Goal: Register for event/course

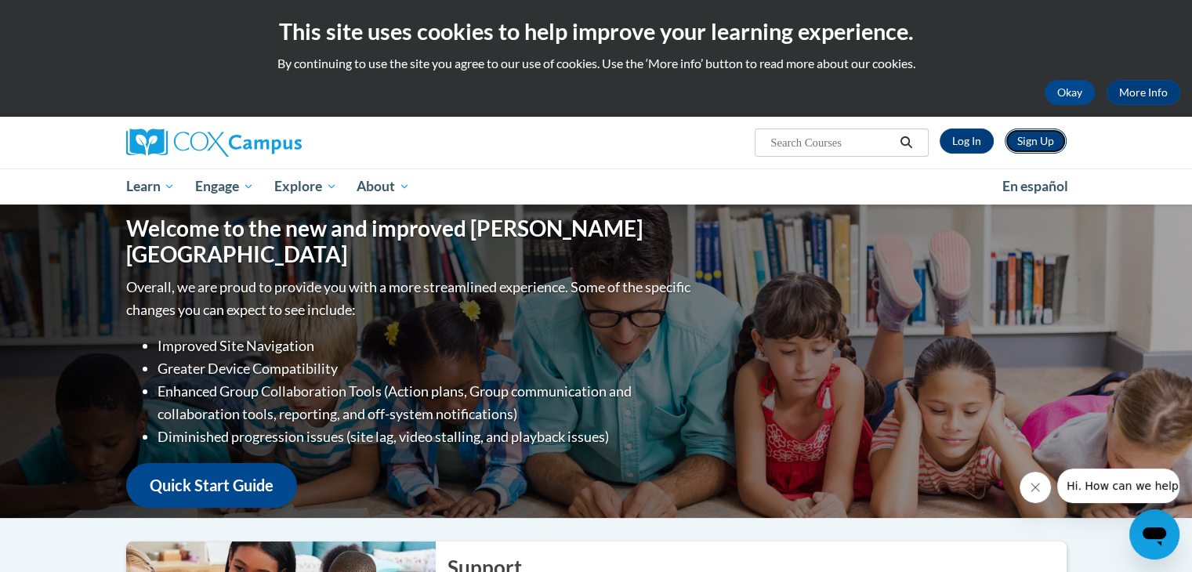
click at [1039, 144] on link "Sign Up" at bounding box center [1036, 141] width 62 height 25
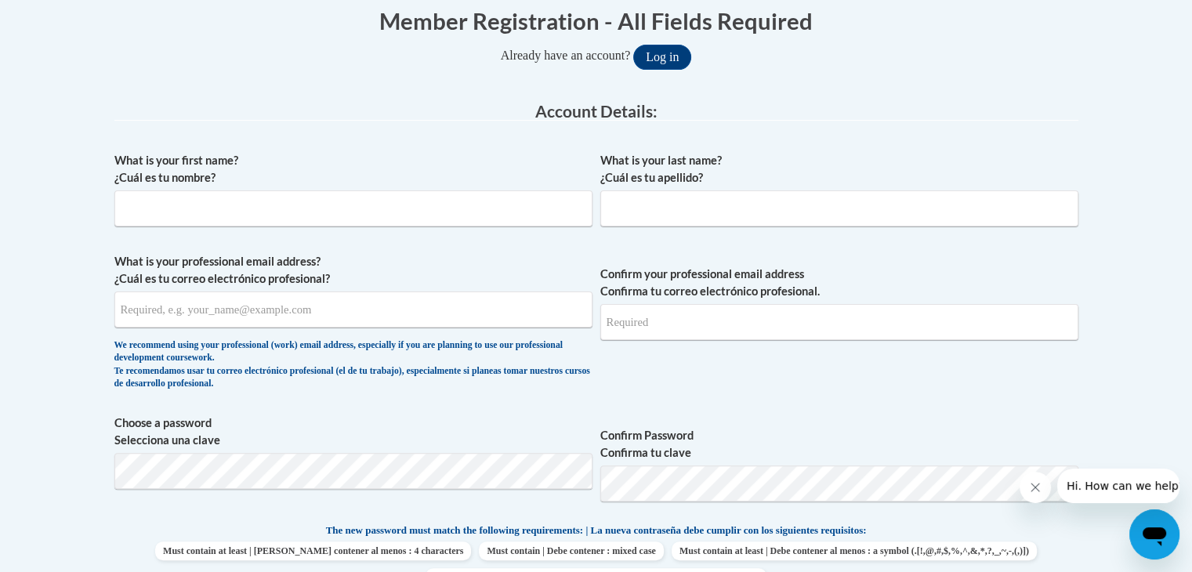
scroll to position [328, 0]
click at [465, 205] on input "What is your first name? ¿Cuál es tu nombre?" at bounding box center [353, 210] width 478 height 36
type input "Annette"
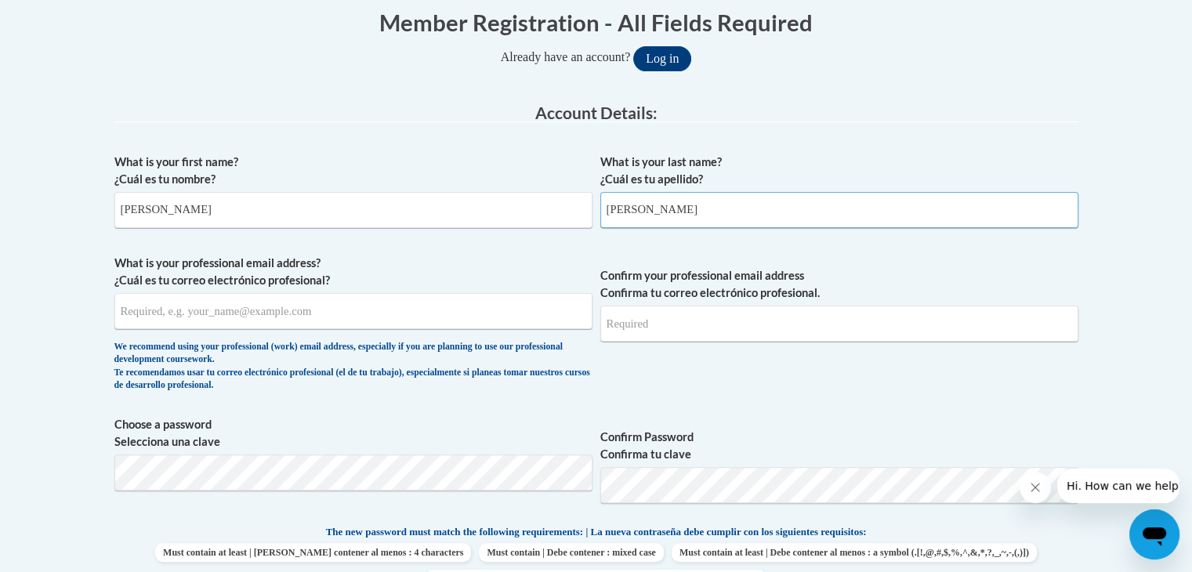
type input "Sondgeroth"
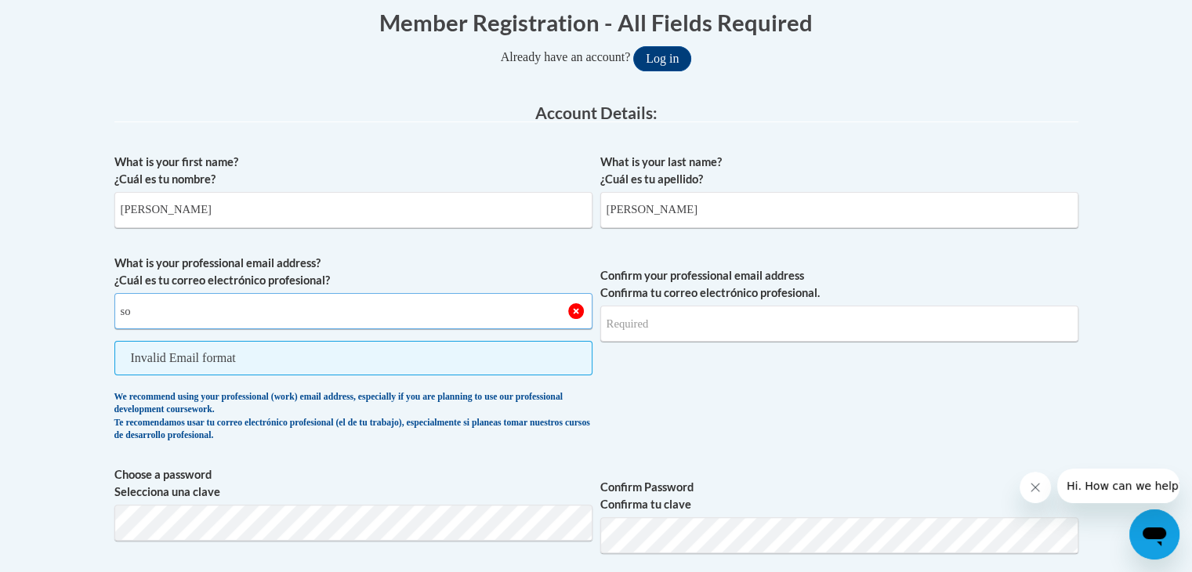
type input "s"
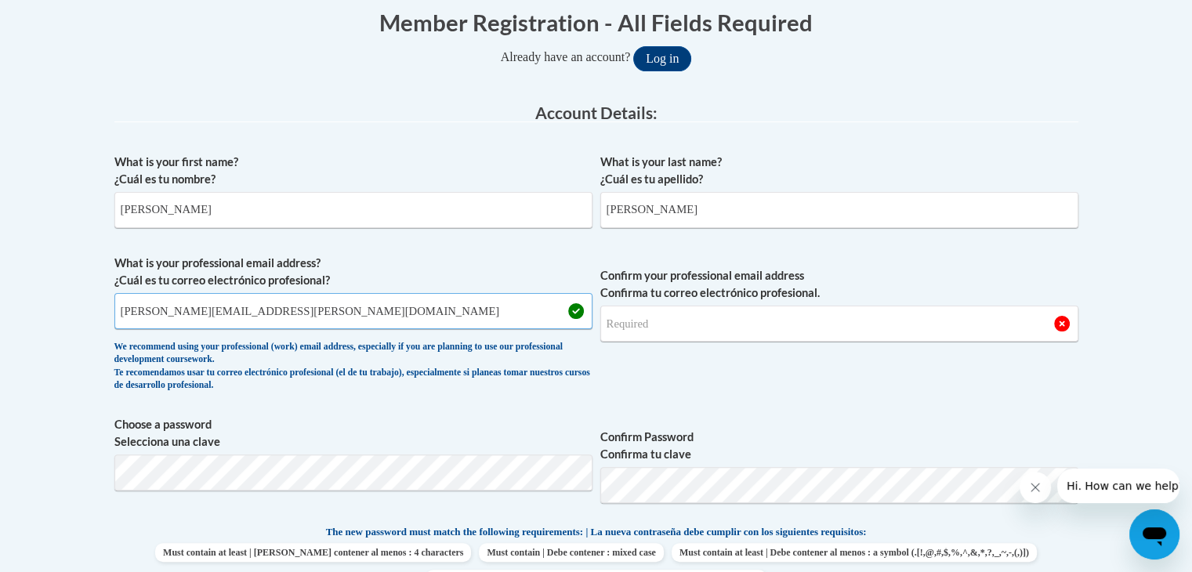
type input "annette.sondgeroth@student.cau.edu"
click at [670, 330] on input "Confirm your professional email address Confirma tu correo electrónico profesio…" at bounding box center [840, 324] width 478 height 36
drag, startPoint x: 670, startPoint y: 330, endPoint x: 638, endPoint y: 390, distance: 68.0
click at [638, 390] on span "Confirm your professional email address Confirma tu correo electrónico profesio…" at bounding box center [840, 327] width 478 height 145
type input "annette.sondgeroth@student.cau.edu"
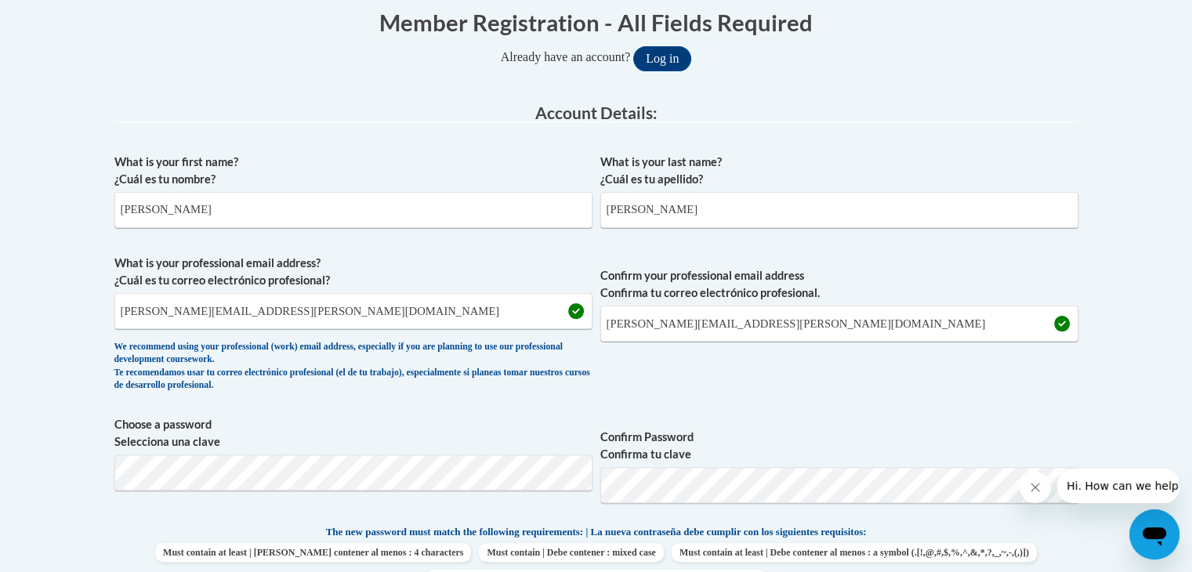
click at [834, 409] on div "What is your first name? ¿Cuál es tu nombre? Annette What is your last name? ¿C…" at bounding box center [596, 503] width 964 height 715
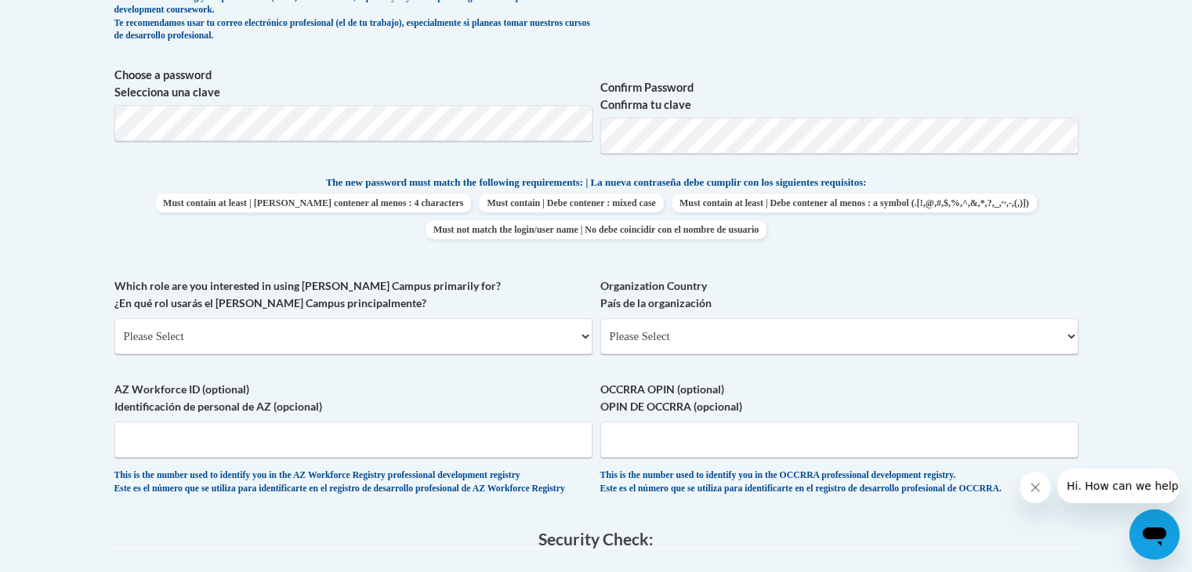
scroll to position [681, 0]
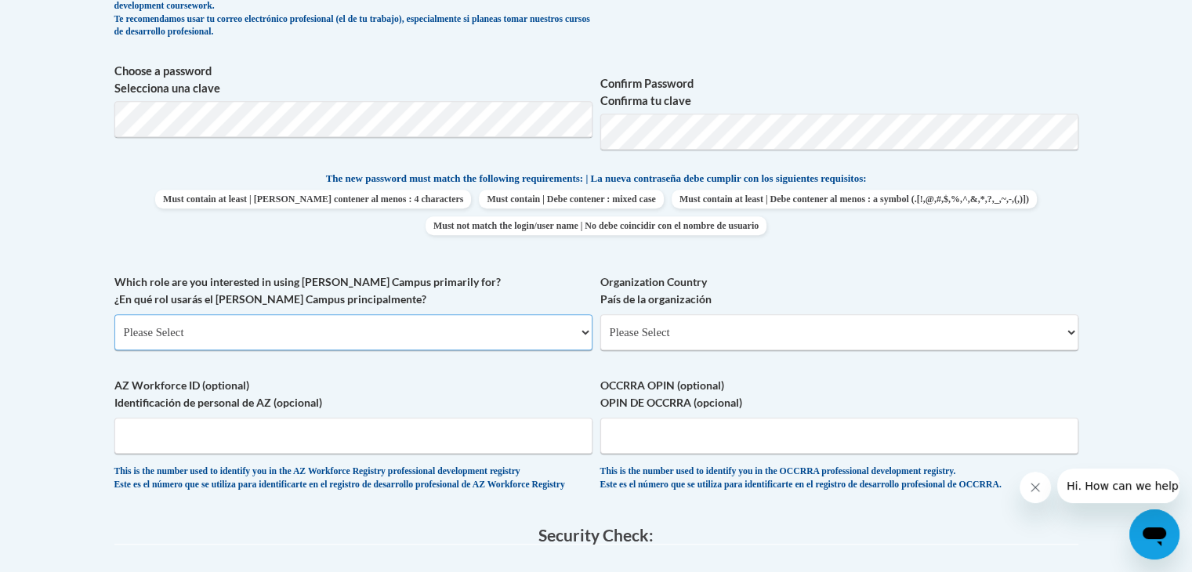
click at [587, 333] on select "Please Select College/University | Colegio/Universidad Community/Nonprofit Part…" at bounding box center [353, 332] width 478 height 36
select select "fbf2d438-af2f-41f8-98f1-81c410e29de3"
click at [114, 314] on select "Please Select College/University | Colegio/Universidad Community/Nonprofit Part…" at bounding box center [353, 332] width 478 height 36
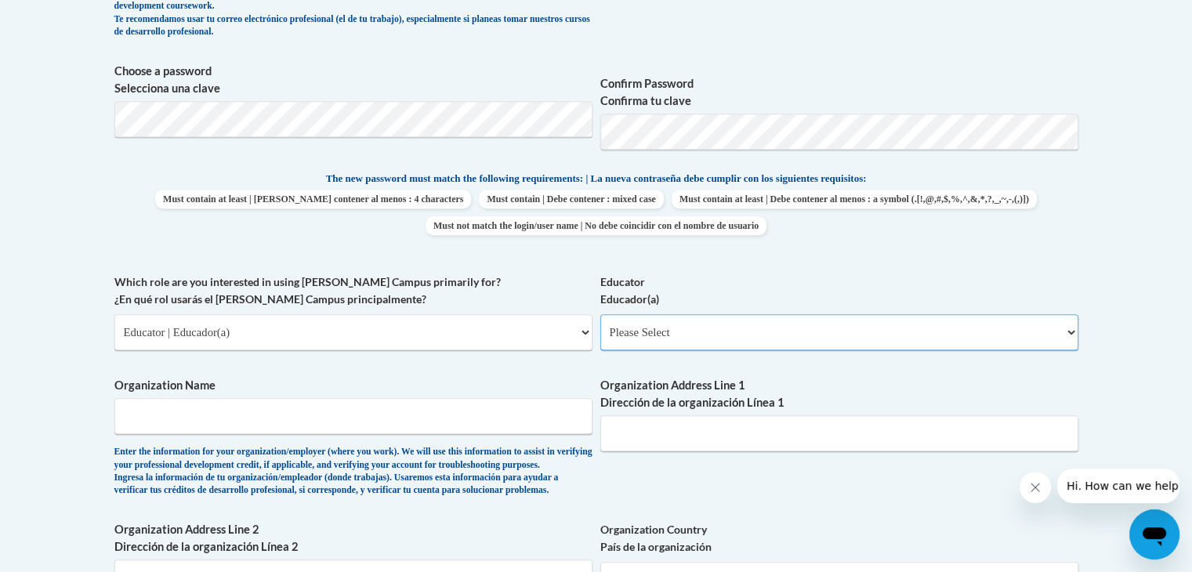
click at [704, 330] on select "Please Select Early Learning/Daycare Teacher/Family Home Care Provider | Maestr…" at bounding box center [840, 332] width 478 height 36
select select "11a86997-7122-4e2e-80c7-11975180ece4"
click at [601, 314] on select "Please Select Early Learning/Daycare Teacher/Family Home Care Provider | Maestr…" at bounding box center [840, 332] width 478 height 36
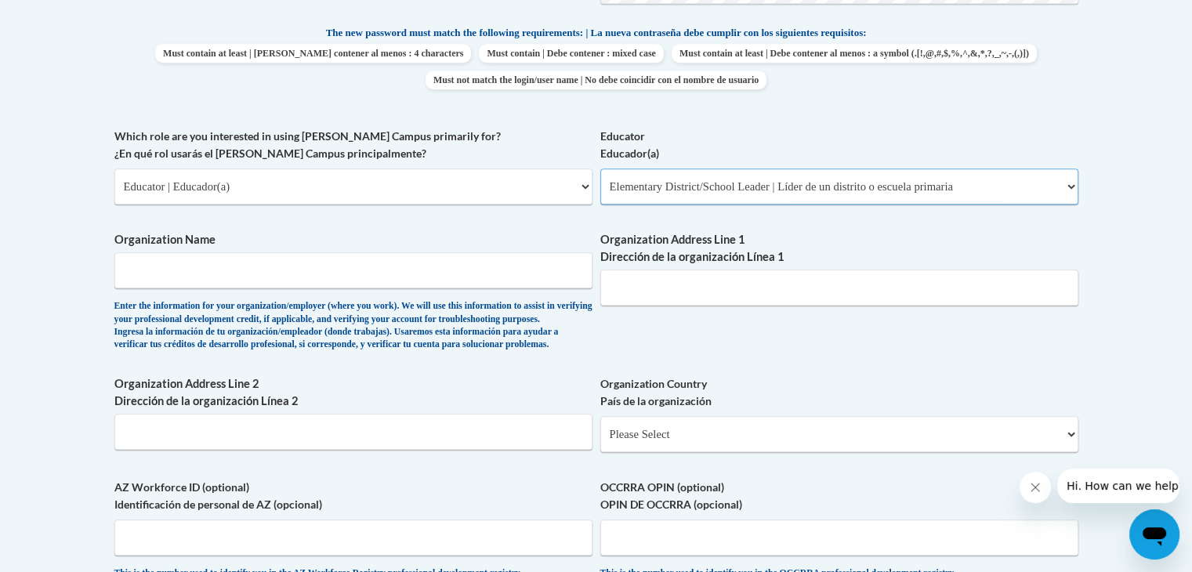
scroll to position [829, 0]
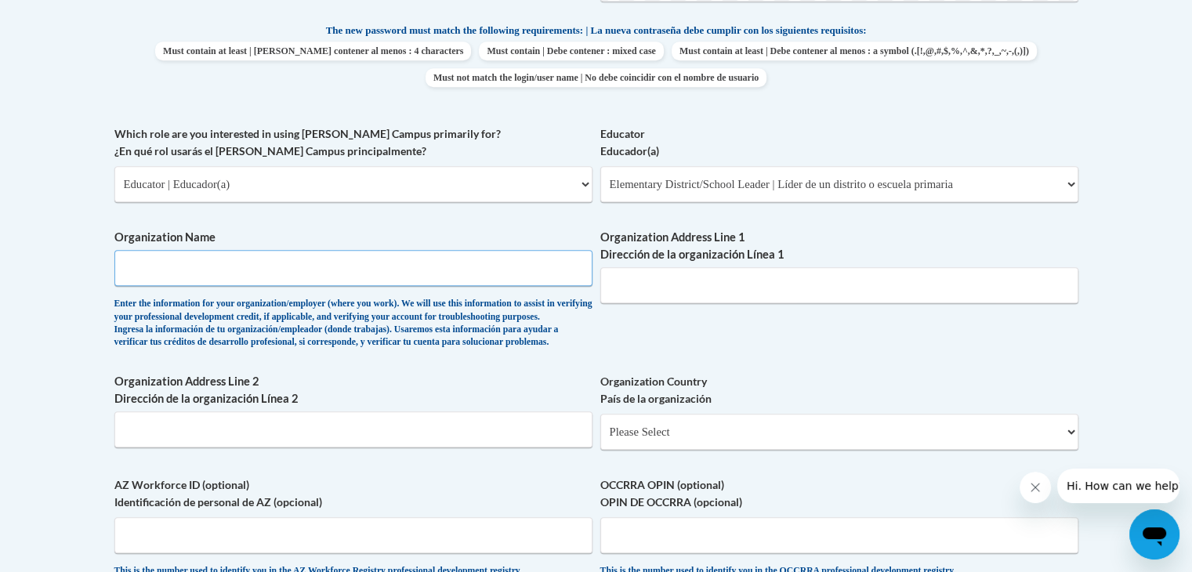
click at [424, 265] on input "Organization Name" at bounding box center [353, 268] width 478 height 36
type input "Tulsa Public Schools"
type input "1803 E 123rd East Ave"
click at [640, 450] on select "Please Select United States | Estados Unidos Outside of the United States | Fue…" at bounding box center [840, 432] width 478 height 36
select select "ad49bcad-a171-4b2e-b99c-48b446064914"
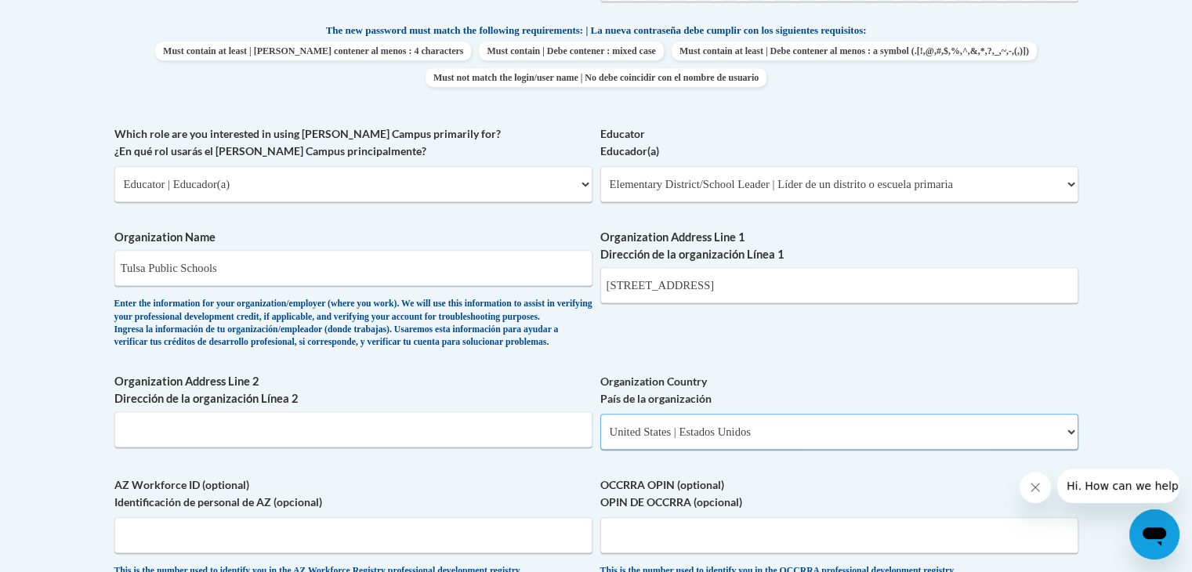
click at [601, 439] on select "Please Select United States | Estados Unidos Outside of the United States | Fue…" at bounding box center [840, 432] width 478 height 36
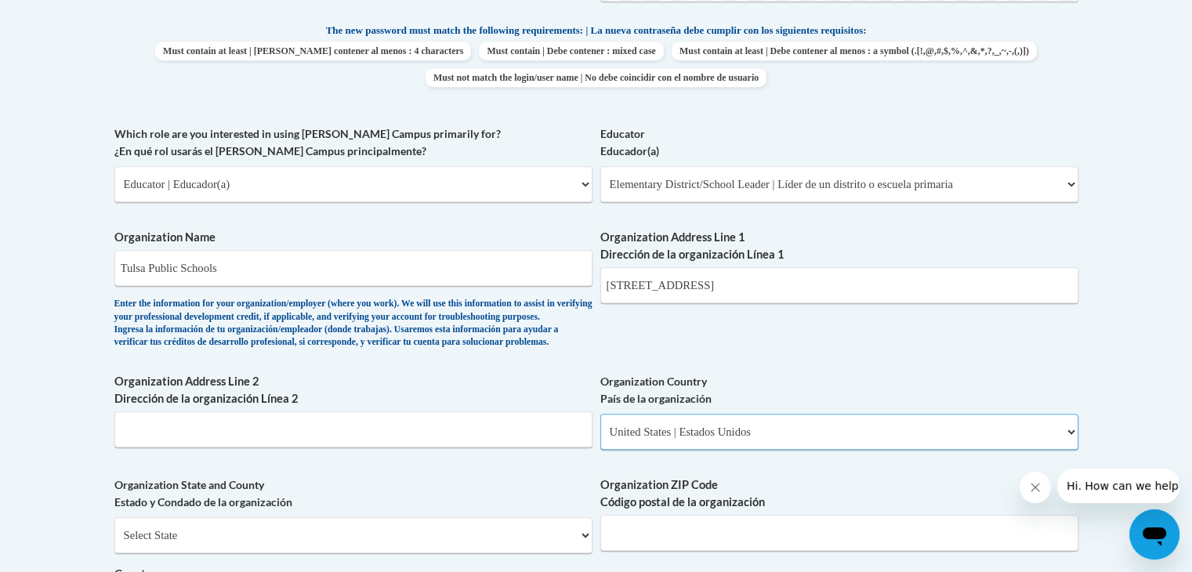
select select
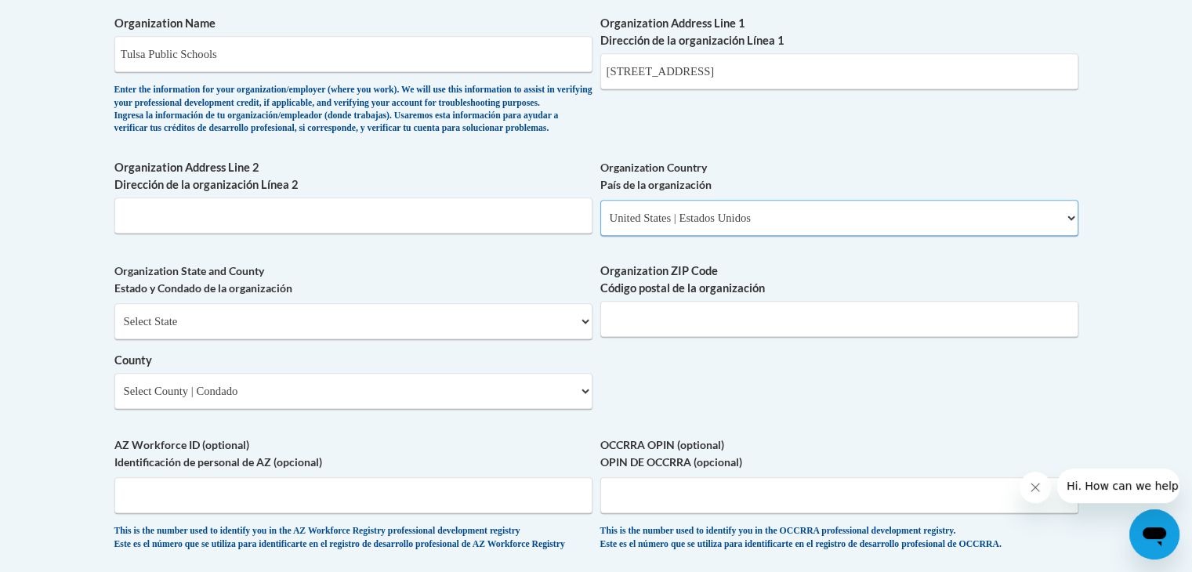
scroll to position [1095, 0]
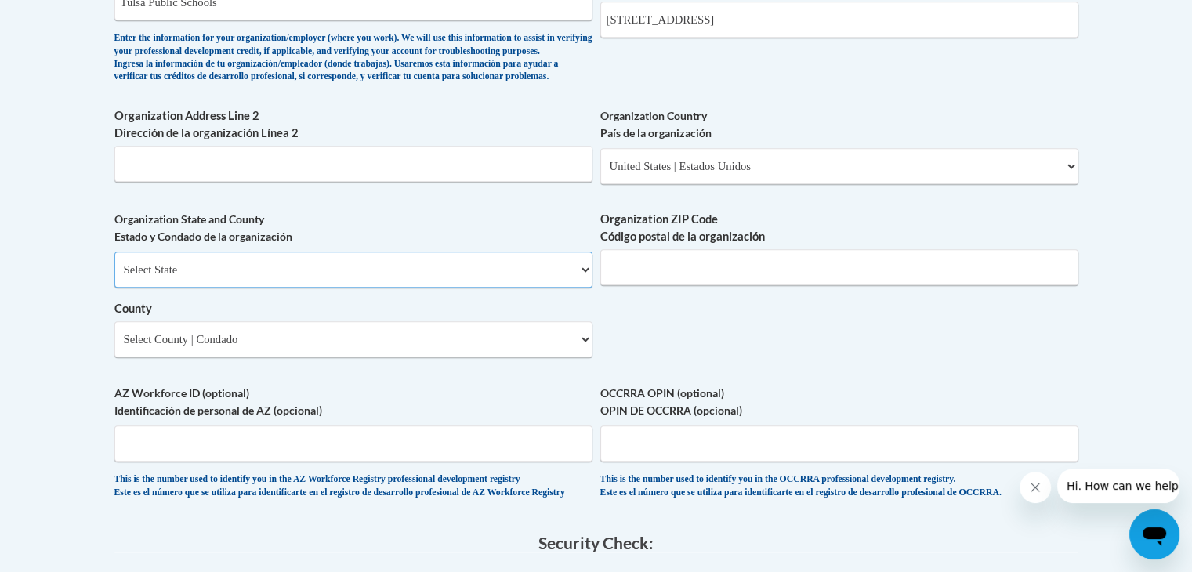
click at [524, 288] on select "Select State Alabama Alaska Arizona Arkansas California Colorado Connecticut De…" at bounding box center [353, 270] width 478 height 36
select select "Oklahoma"
click at [114, 277] on select "Select State Alabama Alaska Arizona Arkansas California Colorado Connecticut De…" at bounding box center [353, 270] width 478 height 36
click at [665, 285] on input "Organization ZIP Code Código postal de la organización" at bounding box center [840, 267] width 478 height 36
type input "74128"
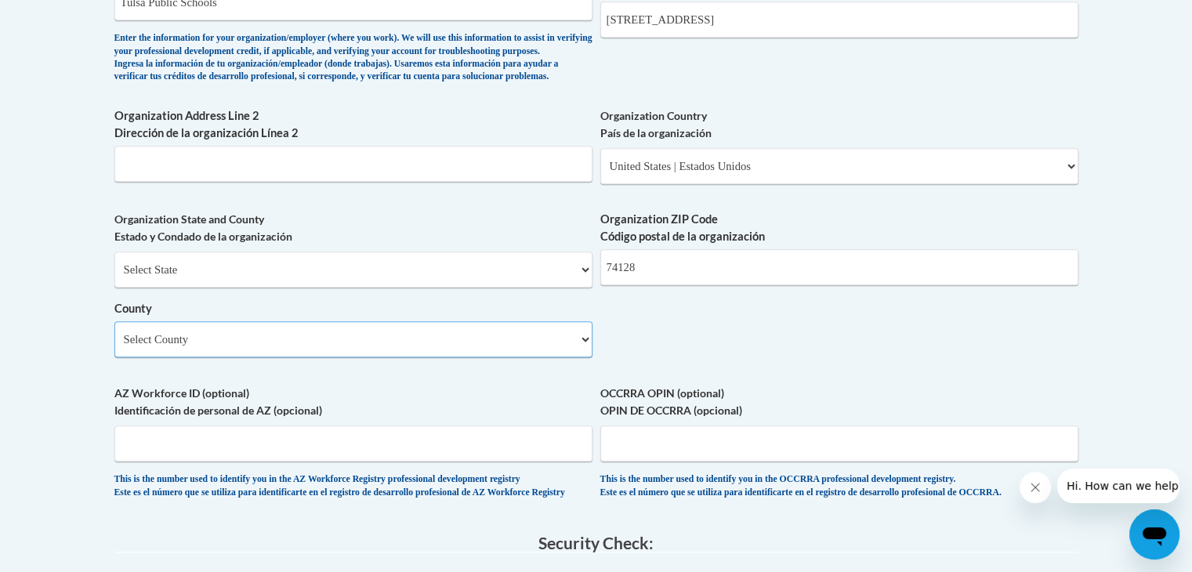
click at [578, 358] on select "Select County Adair Alfalfa Atoka Beaver Beckham Blaine Bryan Caddo Canadian Ca…" at bounding box center [353, 339] width 478 height 36
select select "Tulsa"
click at [114, 347] on select "Select County Adair Alfalfa Atoka Beaver Beckham Blaine Bryan Caddo Canadian Ca…" at bounding box center [353, 339] width 478 height 36
click at [415, 462] on input "AZ Workforce ID (optional) Identificación de personal de AZ (opcional)" at bounding box center [353, 444] width 478 height 36
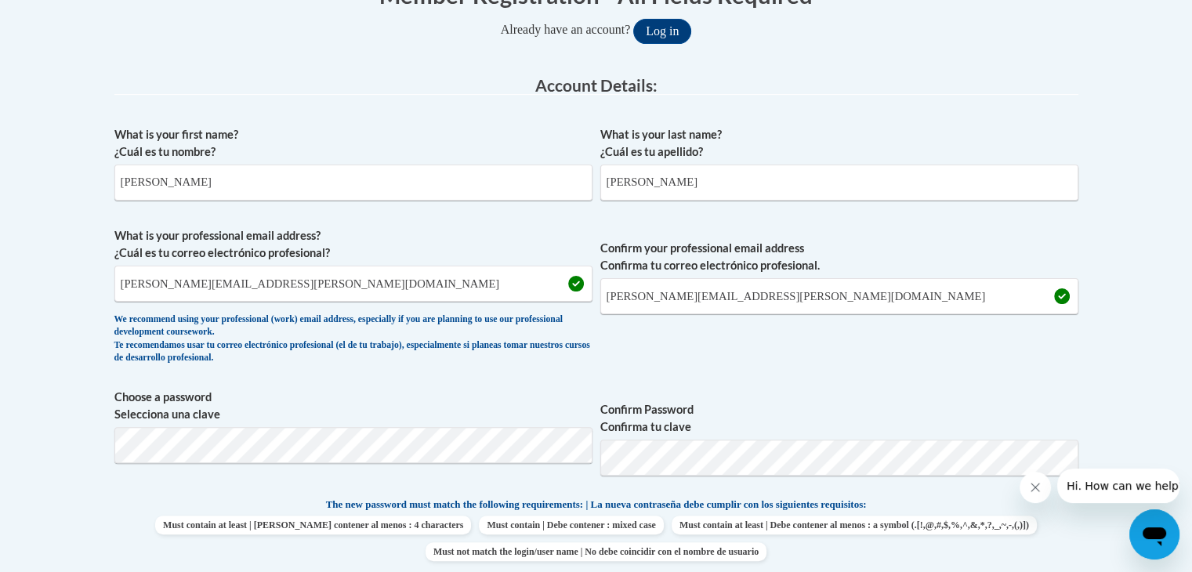
scroll to position [345, 0]
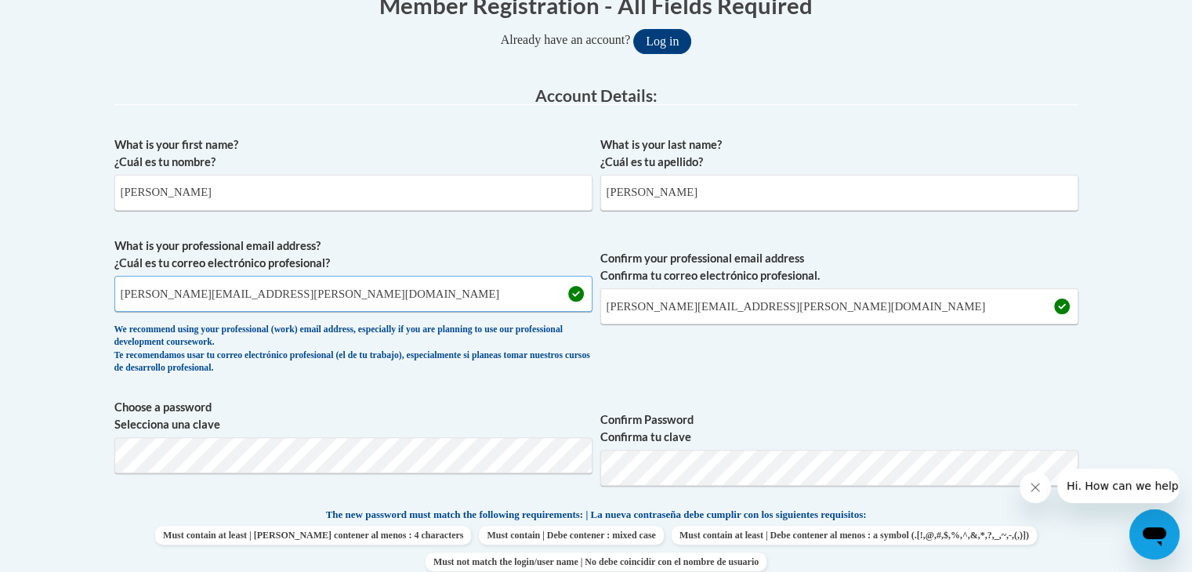
drag, startPoint x: 332, startPoint y: 292, endPoint x: 80, endPoint y: 321, distance: 253.2
type input "sondgan@tulsaschools.org"
click at [872, 368] on span "Confirm your professional email address Confirma tu correo electrónico profesio…" at bounding box center [840, 310] width 478 height 145
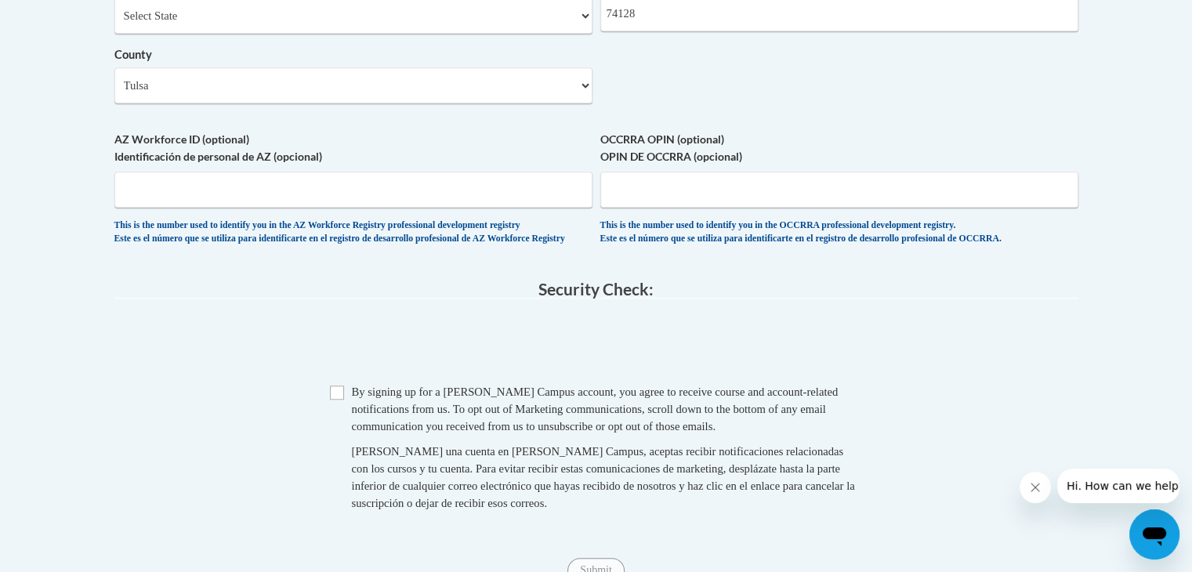
scroll to position [1363, 0]
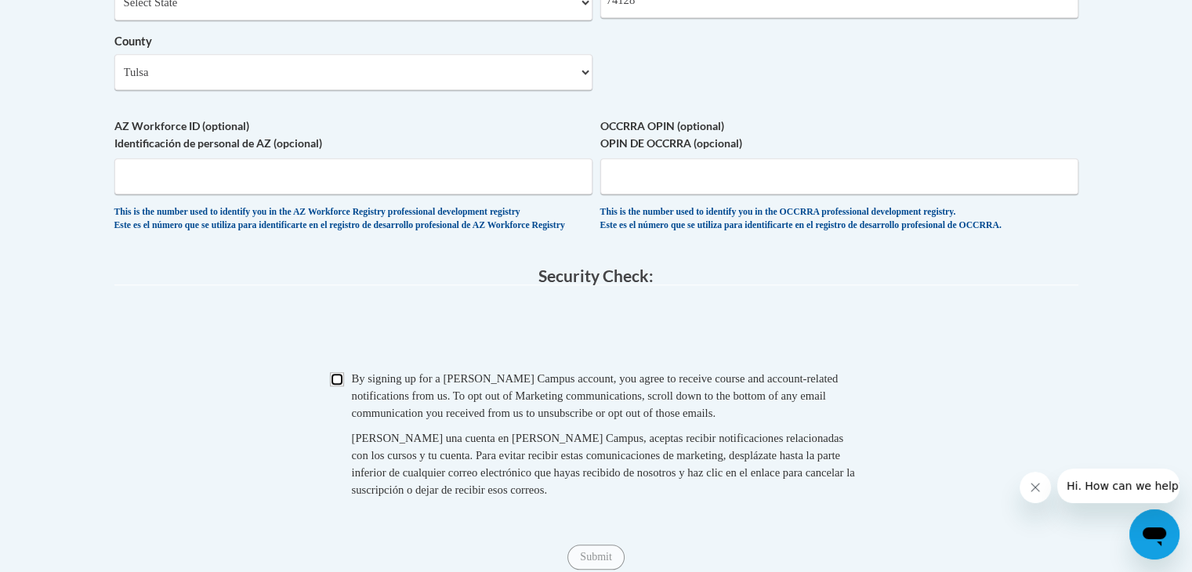
click at [339, 387] on input "Checkbox" at bounding box center [337, 379] width 14 height 14
checkbox input "true"
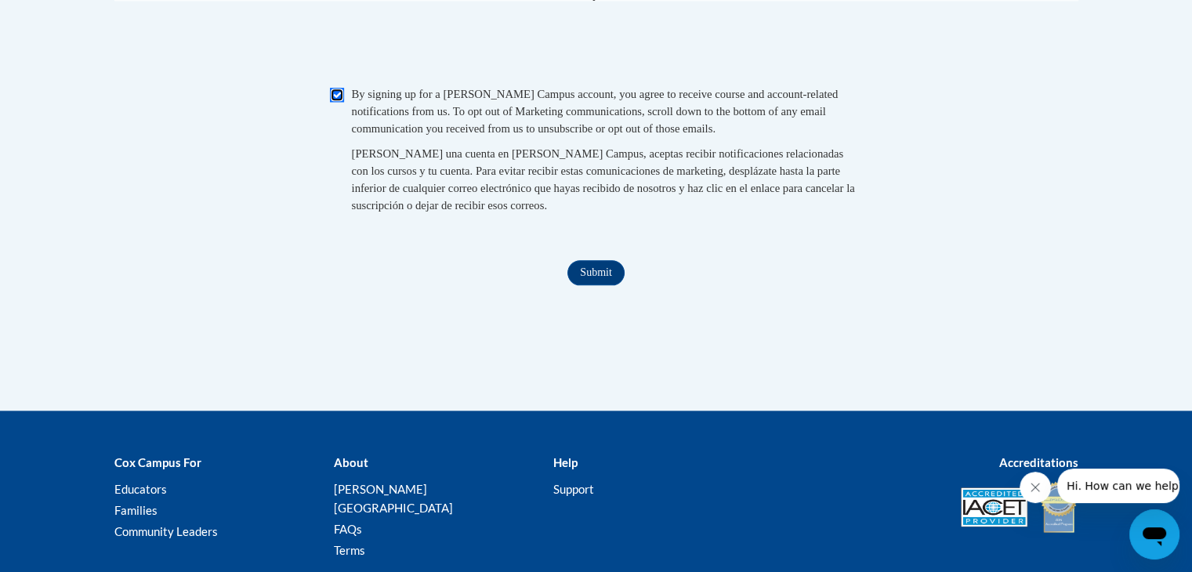
scroll to position [1762, 0]
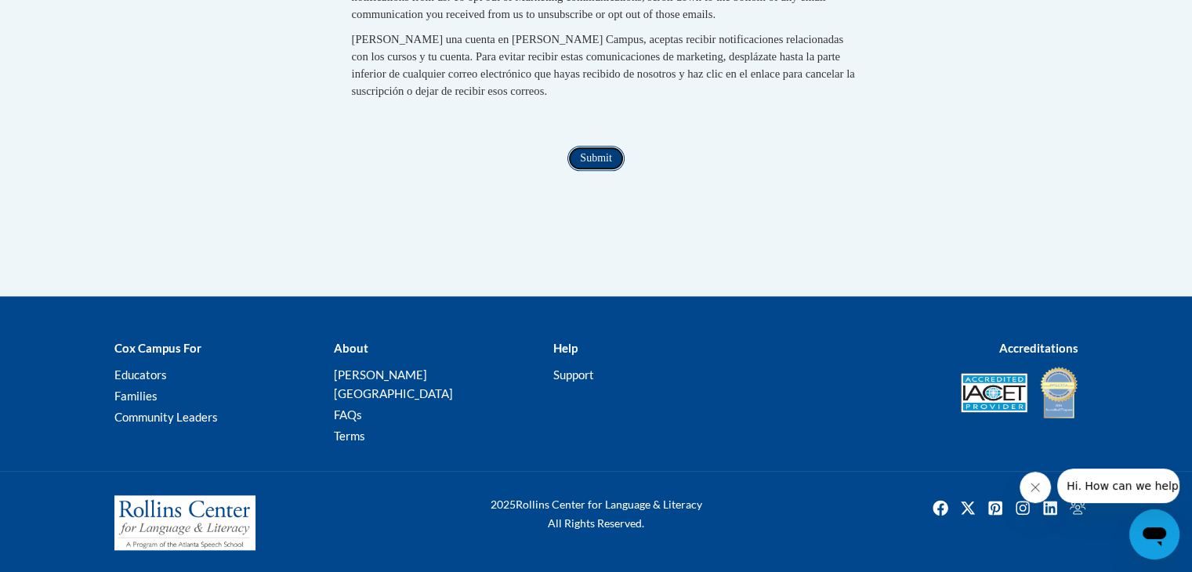
click at [605, 171] on input "Submit" at bounding box center [596, 158] width 56 height 25
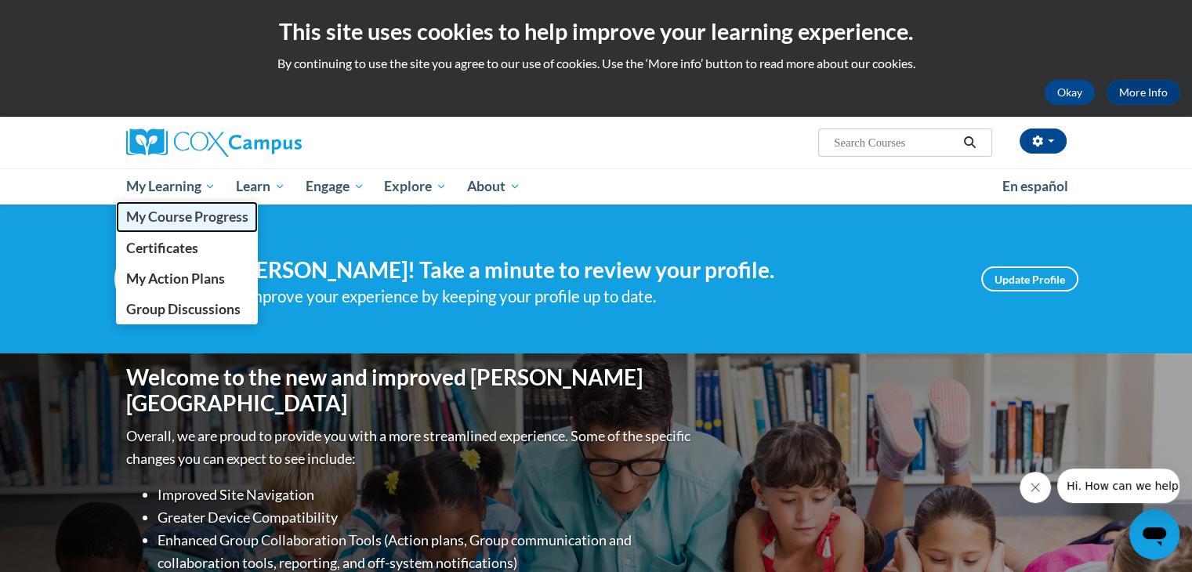
click at [182, 218] on span "My Course Progress" at bounding box center [186, 217] width 122 height 16
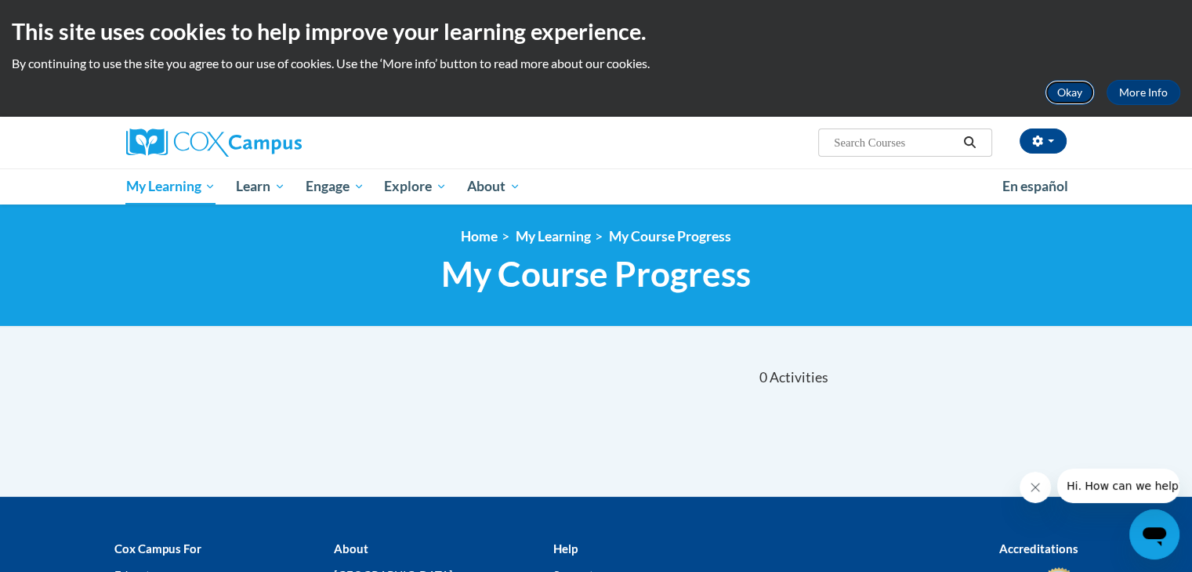
click at [1072, 90] on button "Okay" at bounding box center [1070, 92] width 50 height 25
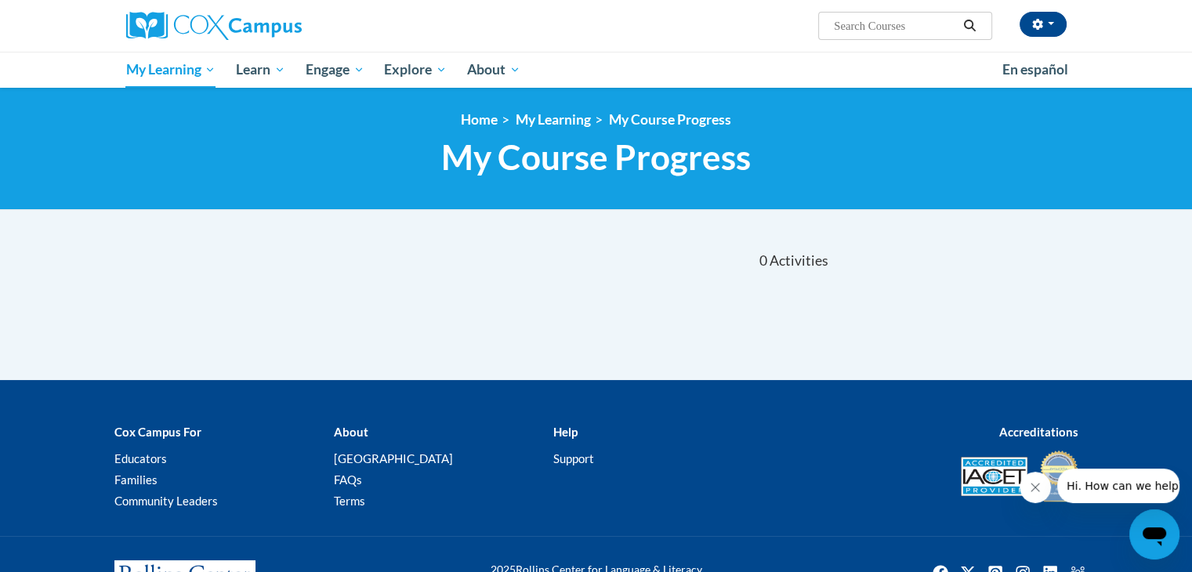
click at [842, 26] on input "Search..." at bounding box center [895, 25] width 125 height 19
type input "early literacy"
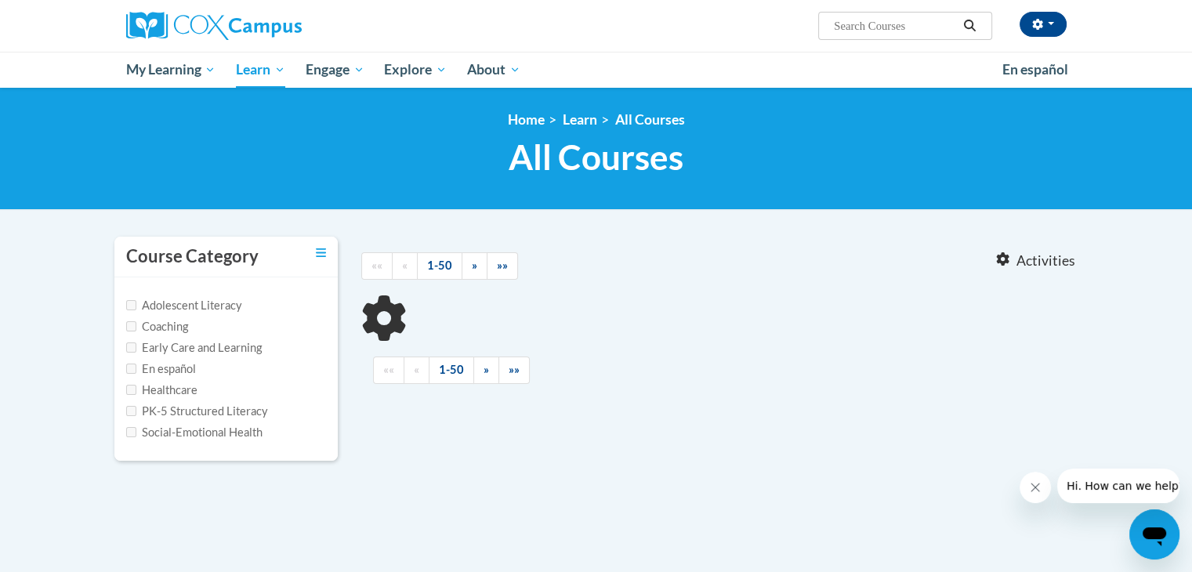
type input "early literacy"
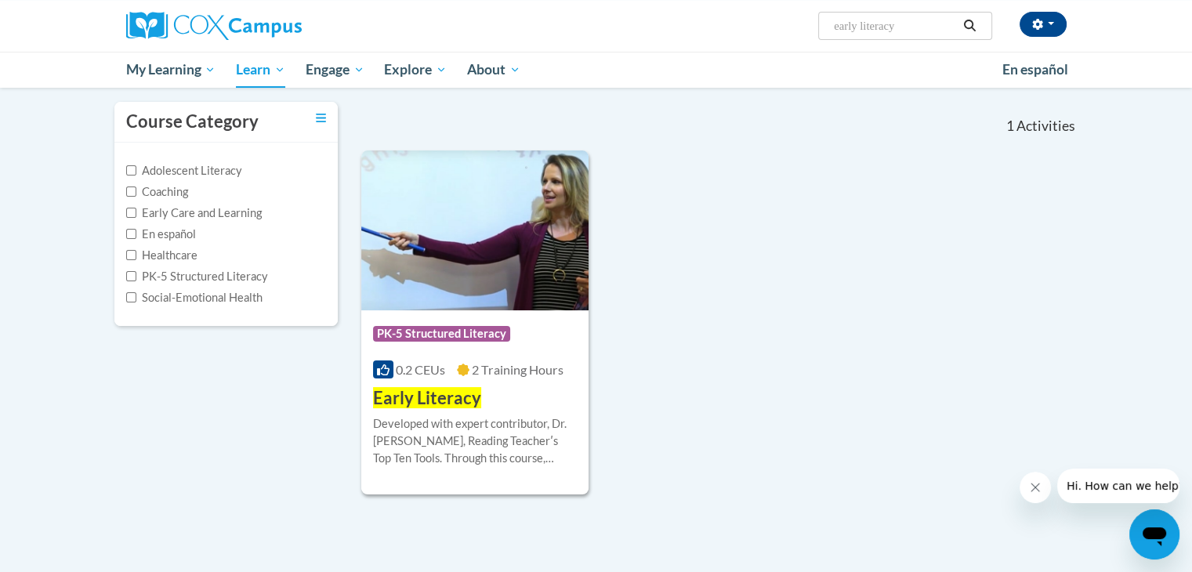
scroll to position [154, 0]
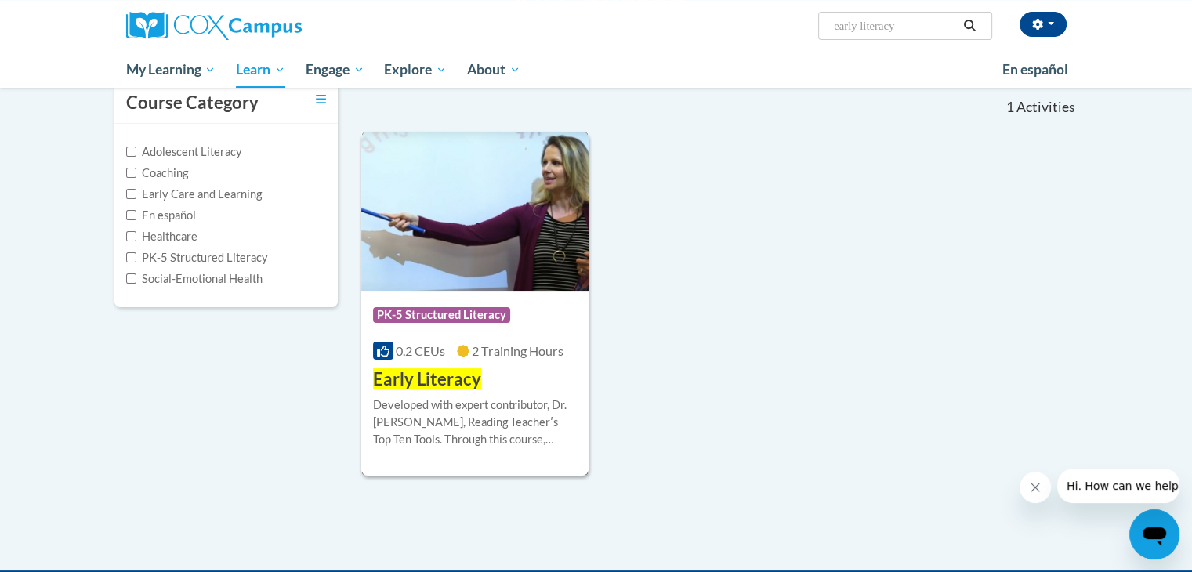
click at [420, 345] on span "0.2 CEUs" at bounding box center [420, 350] width 49 height 15
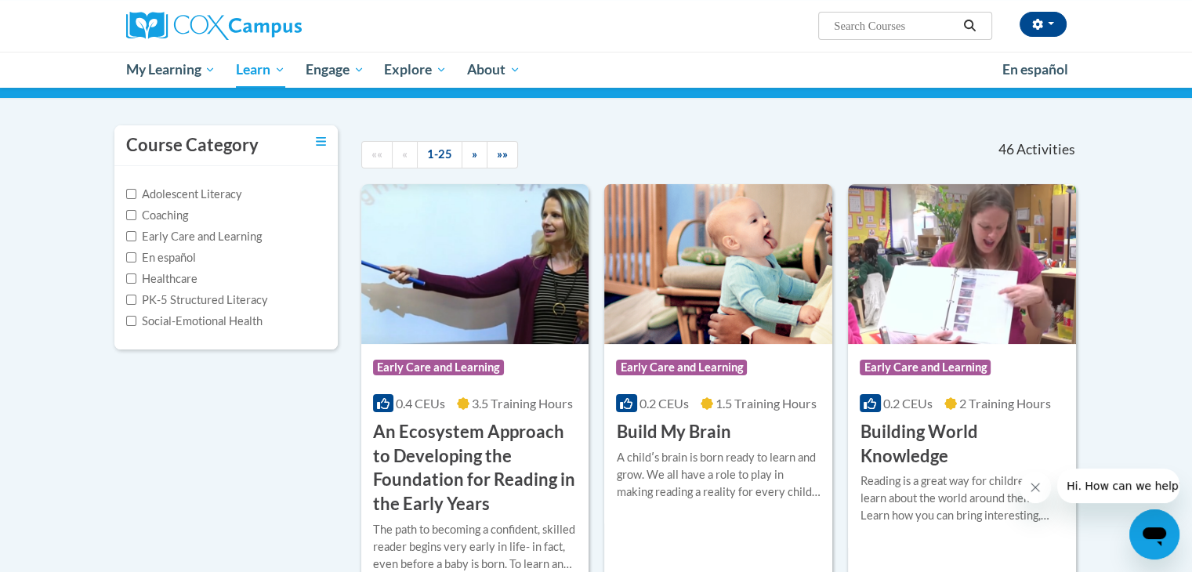
scroll to position [116, 0]
